Goal: Task Accomplishment & Management: Use online tool/utility

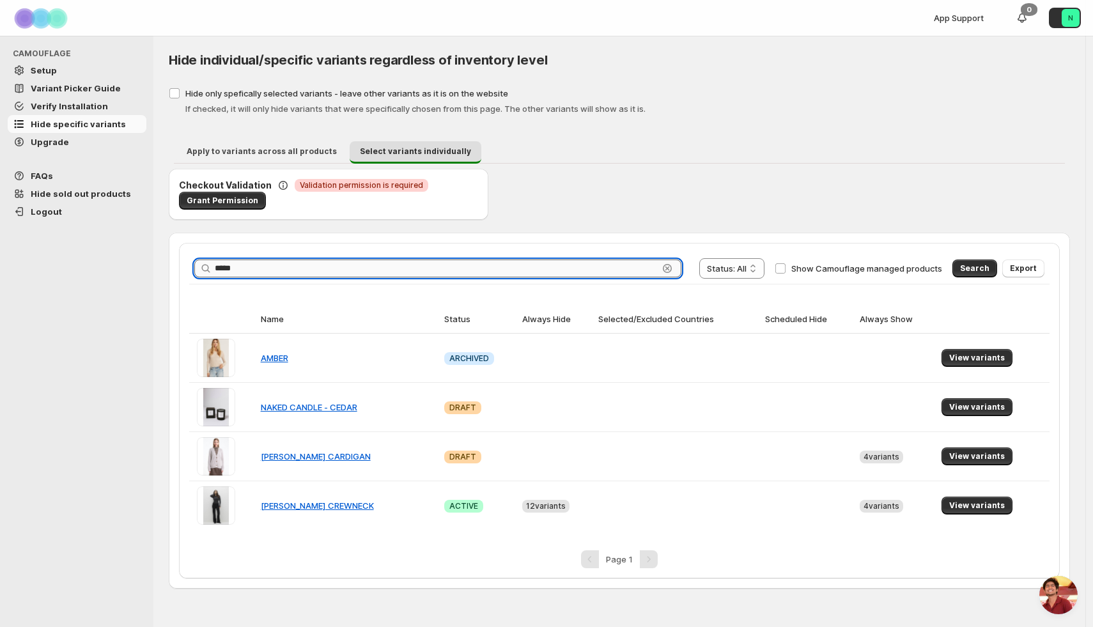
click at [495, 269] on input "*****" at bounding box center [437, 269] width 444 height 18
type input "***"
click at [966, 260] on button "Search" at bounding box center [975, 269] width 45 height 18
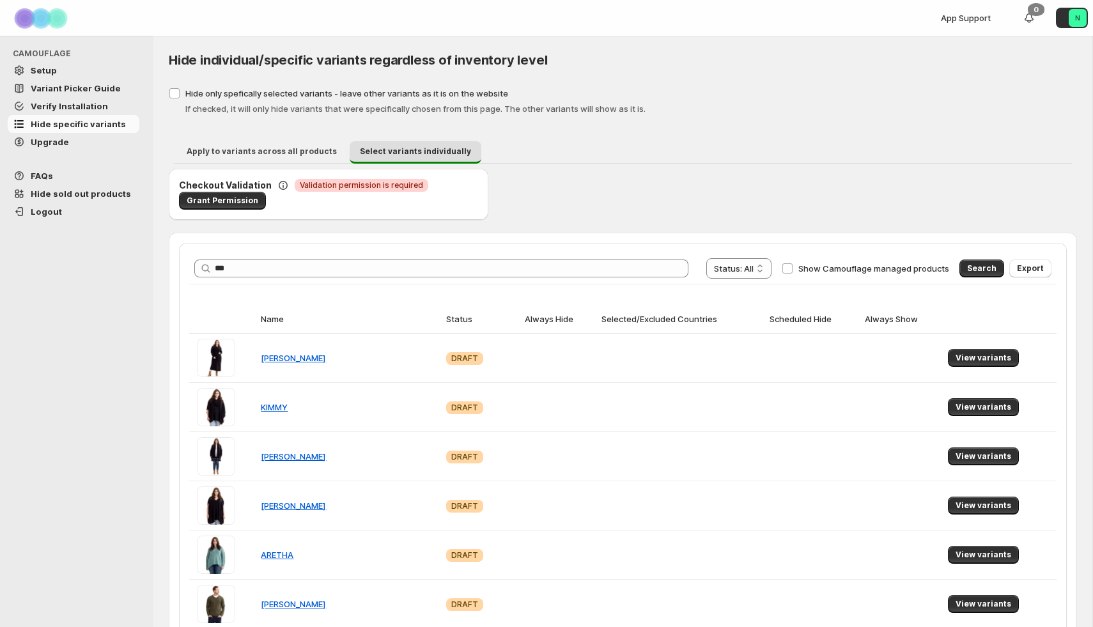
type input "***"
click at [970, 276] on button "Search" at bounding box center [982, 269] width 45 height 18
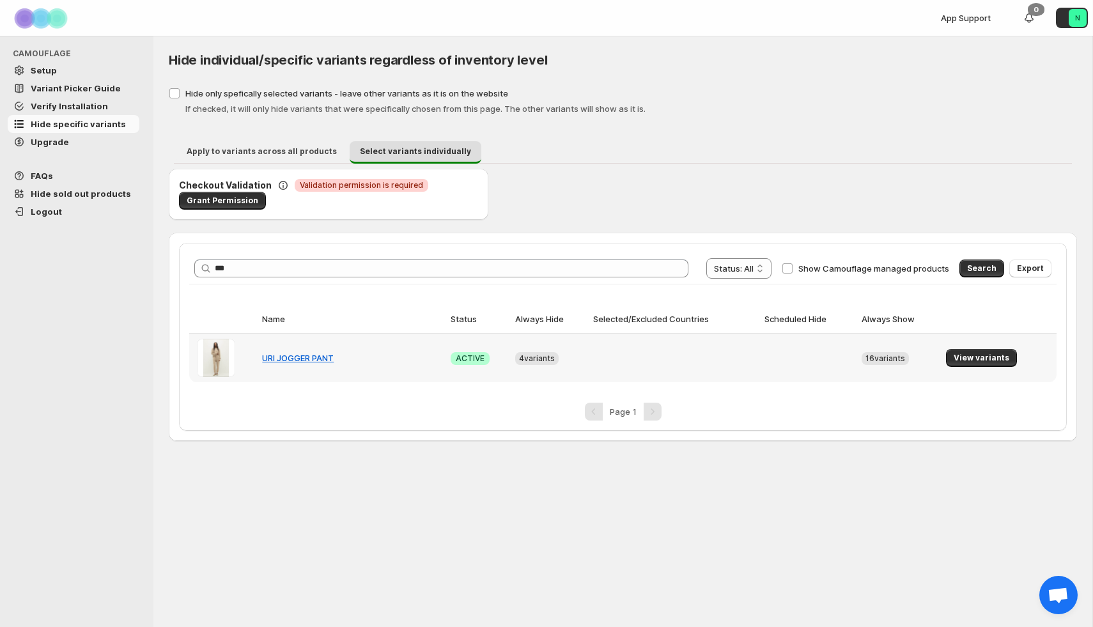
click at [981, 348] on td "View variants" at bounding box center [1000, 358] width 114 height 49
click at [981, 360] on span "View variants" at bounding box center [982, 358] width 56 height 10
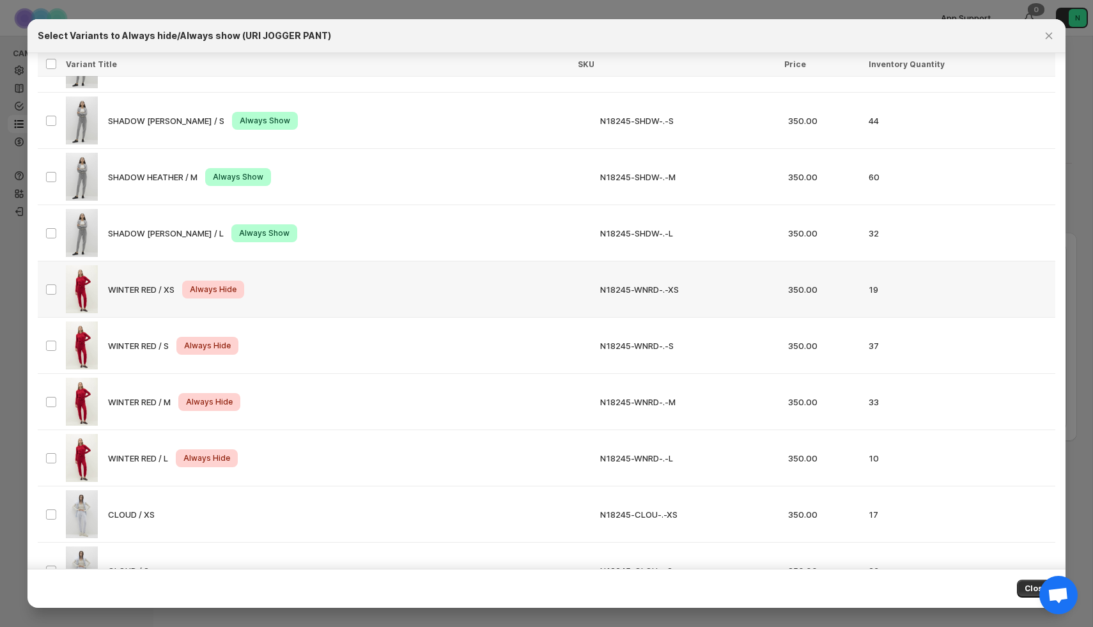
scroll to position [529, 0]
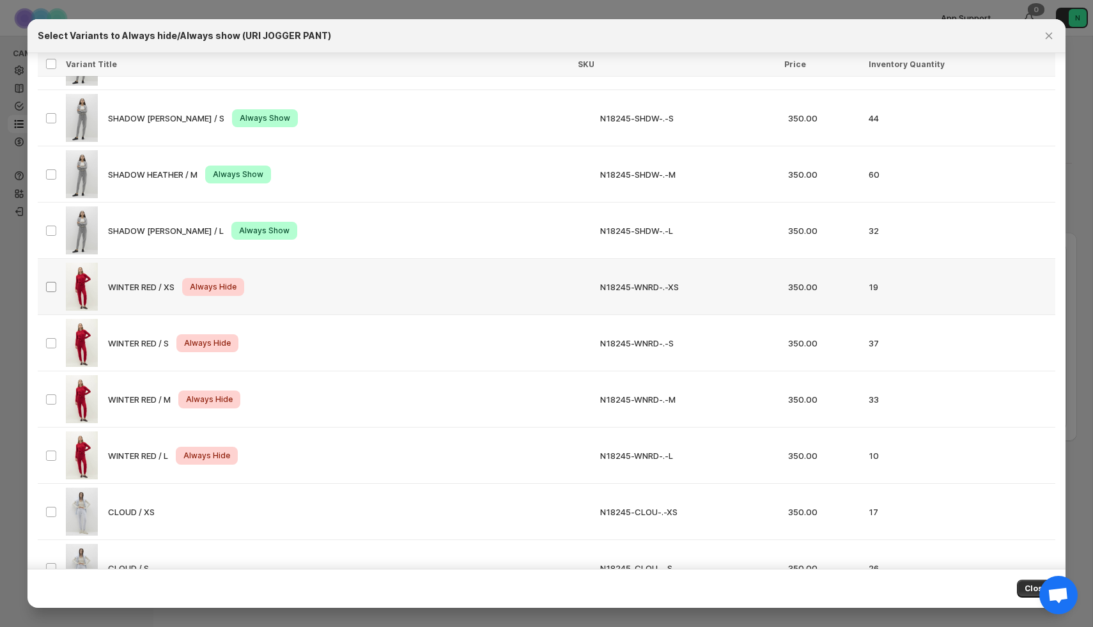
click at [56, 285] on span ":r7:" at bounding box center [51, 287] width 12 height 12
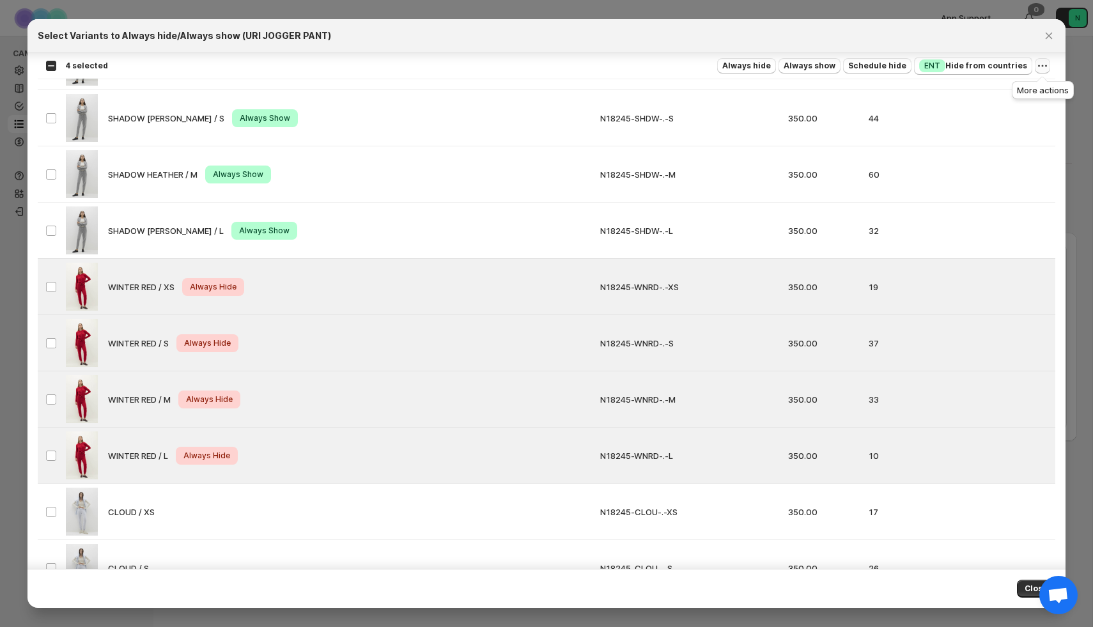
click at [1042, 65] on icon "More actions" at bounding box center [1043, 65] width 13 height 13
click at [1012, 96] on span "Undo always hide" at bounding box center [993, 91] width 100 height 13
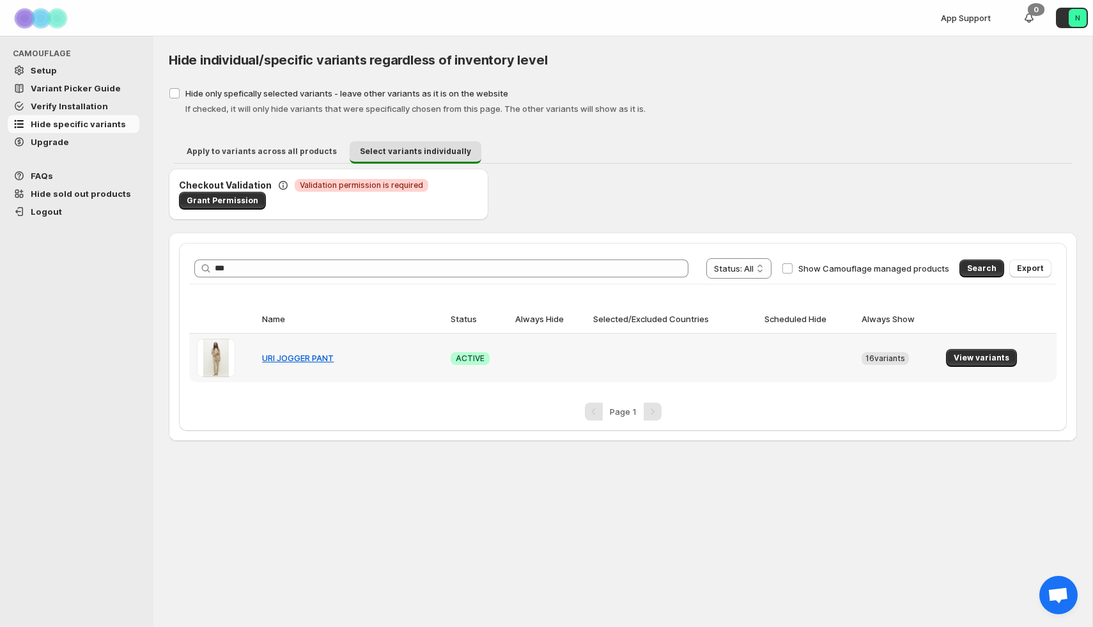
click at [983, 369] on td "View variants" at bounding box center [1000, 358] width 114 height 49
click at [978, 359] on span "View variants" at bounding box center [982, 358] width 56 height 10
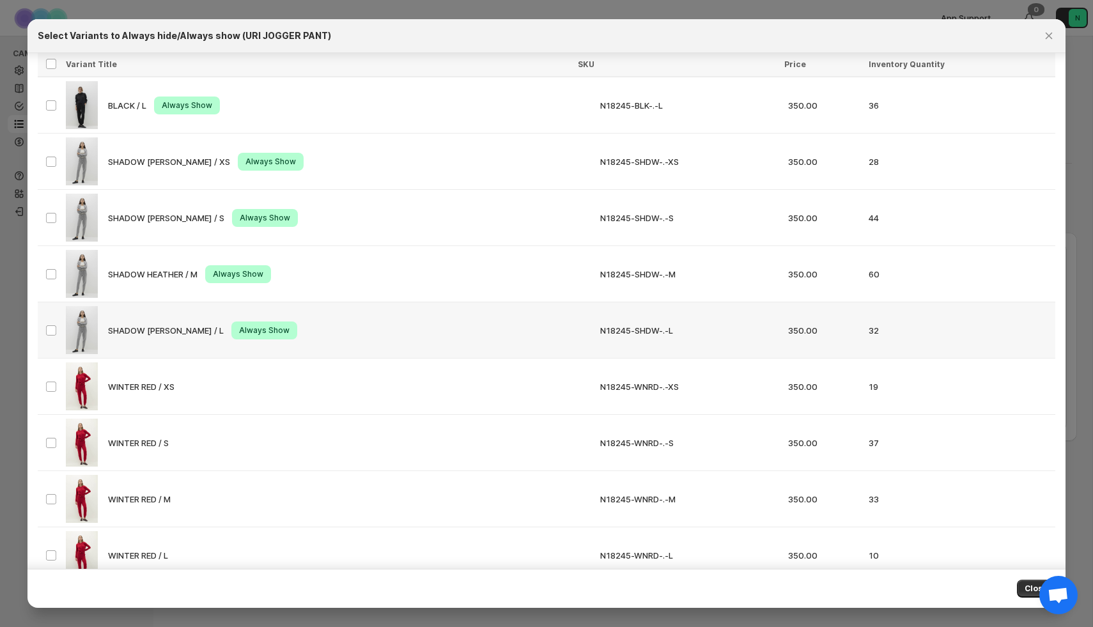
scroll to position [563, 0]
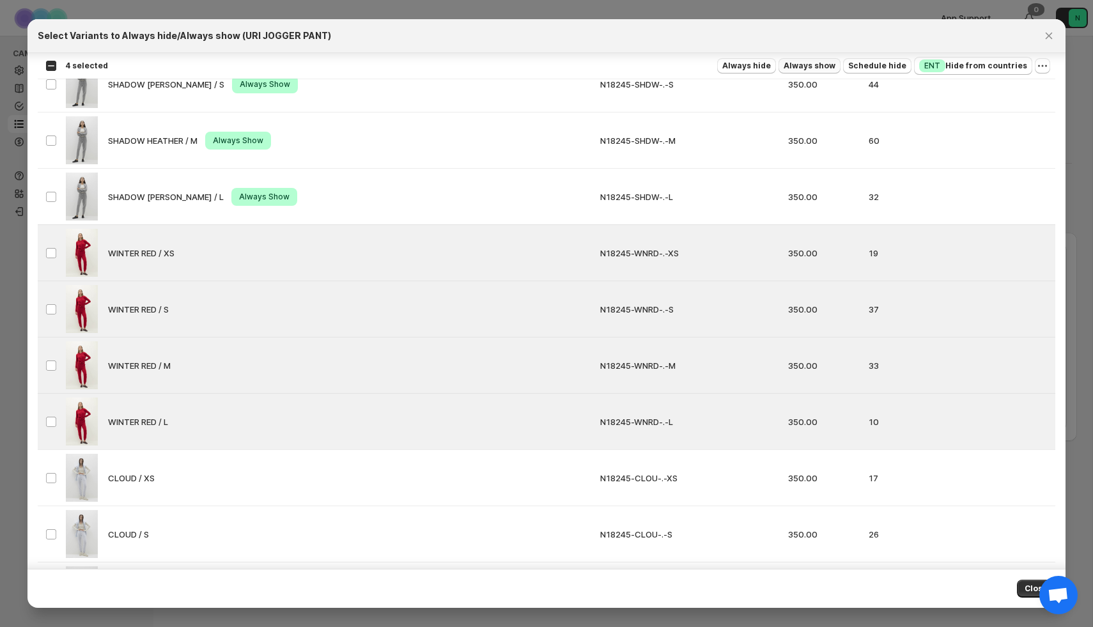
click at [836, 63] on span "Always show" at bounding box center [810, 66] width 52 height 10
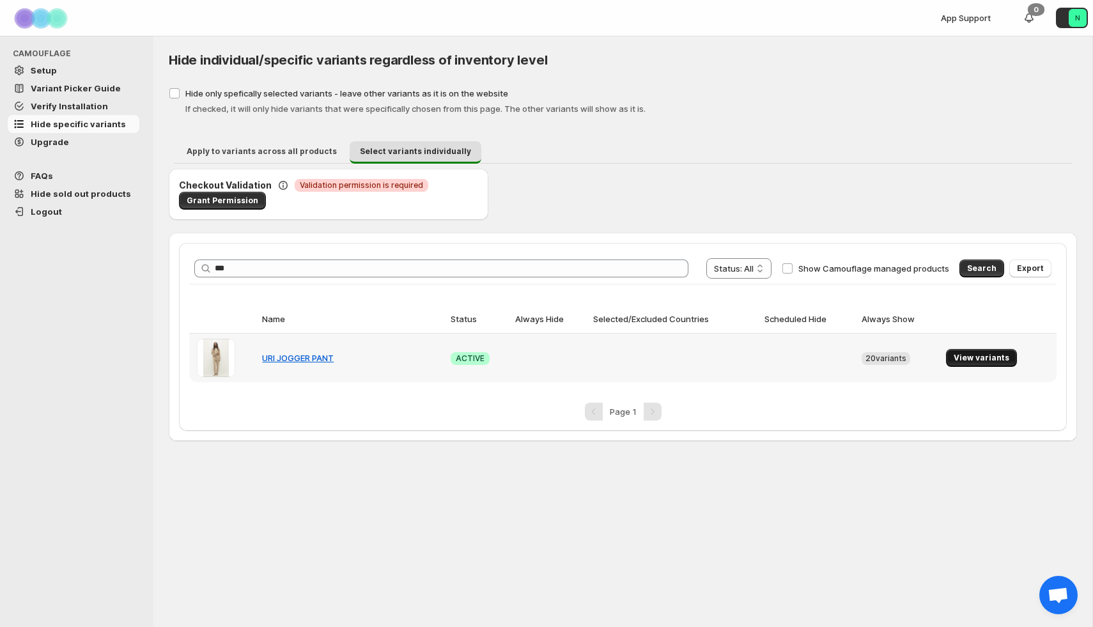
click at [980, 354] on span "View variants" at bounding box center [982, 358] width 56 height 10
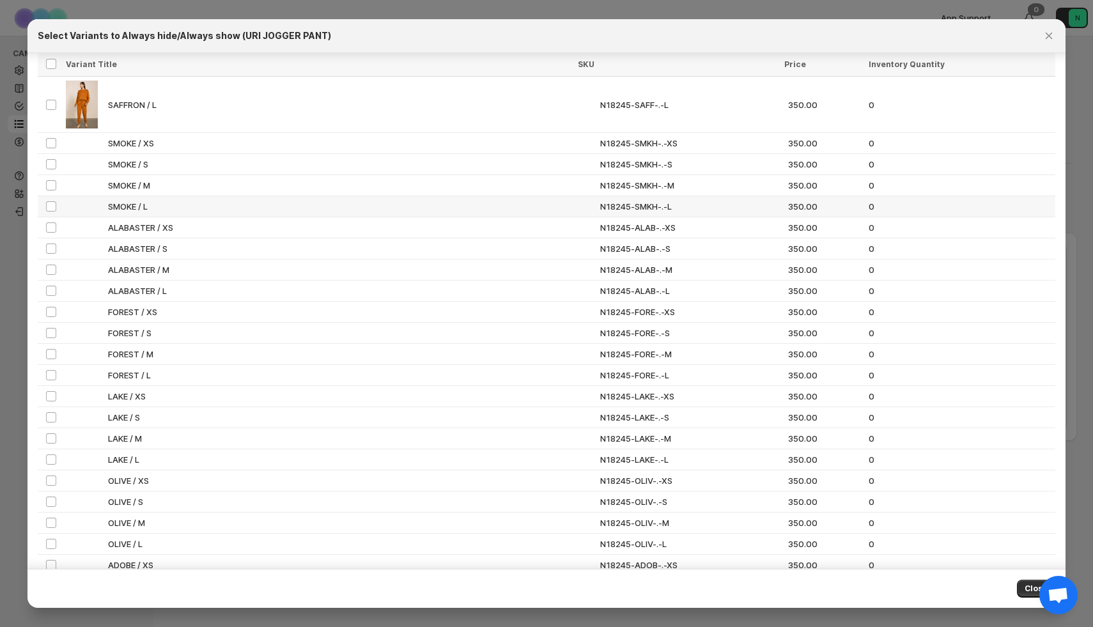
scroll to position [2254, 0]
